Goal: Information Seeking & Learning: Learn about a topic

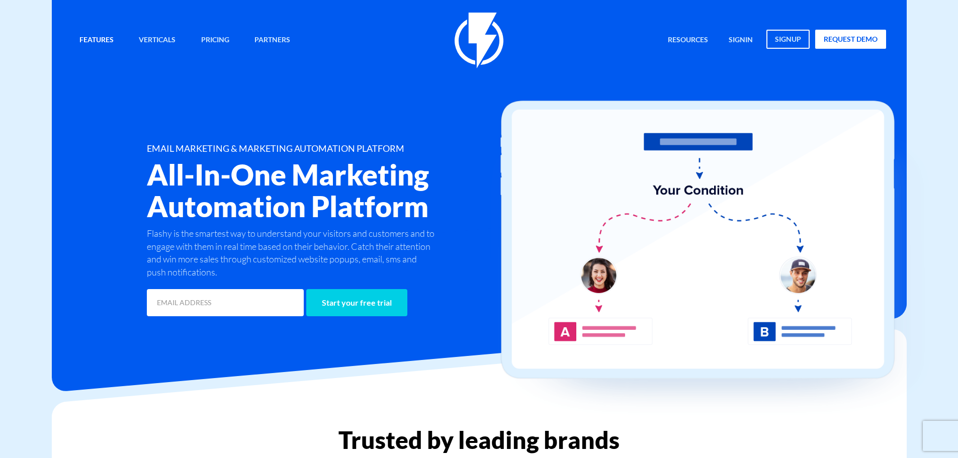
click at [105, 43] on link "Features" at bounding box center [96, 41] width 49 height 22
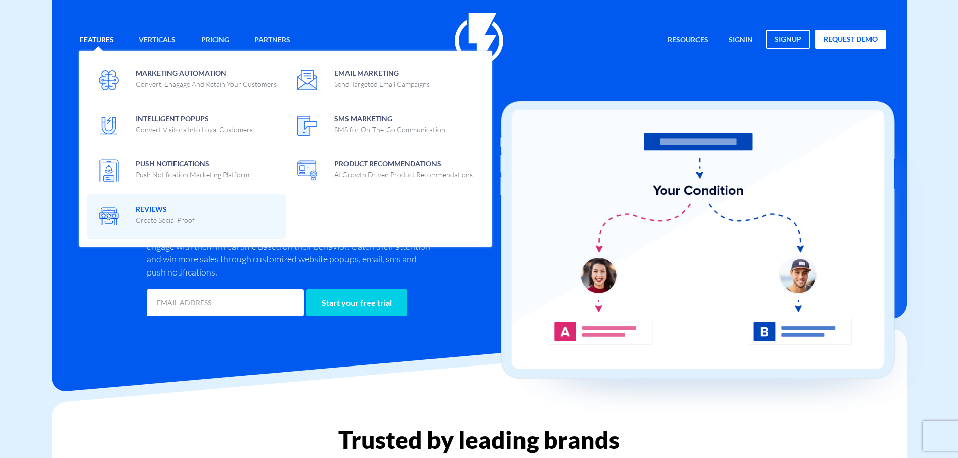
click at [172, 214] on span "Reviews Create Social Proof" at bounding box center [165, 214] width 59 height 24
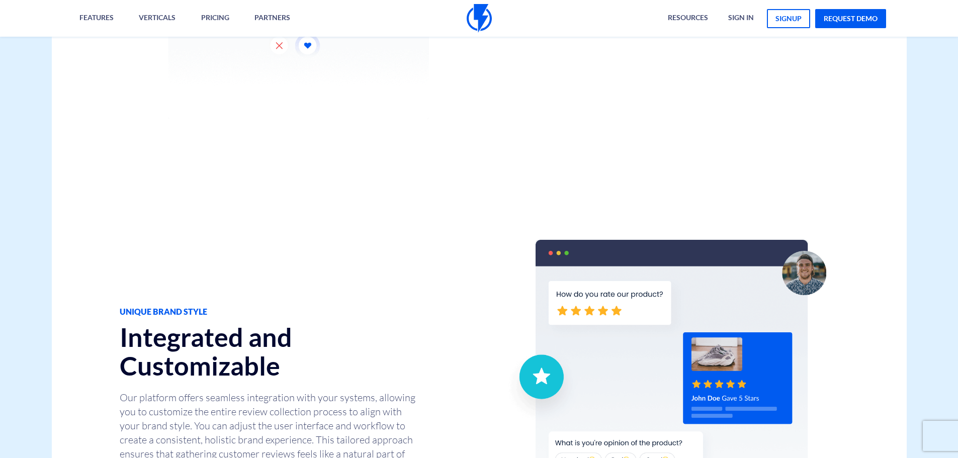
scroll to position [906, 0]
